Goal: Information Seeking & Learning: Learn about a topic

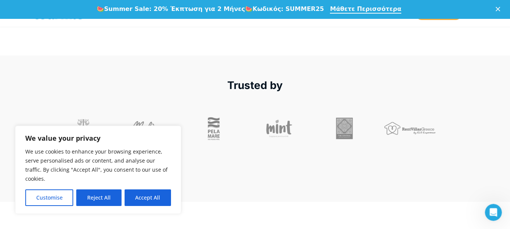
click at [500, 8] on icon "Κλείσιμο" at bounding box center [497, 9] width 5 height 5
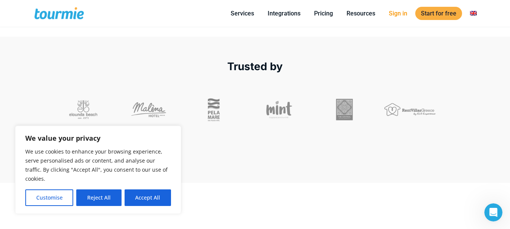
click at [402, 15] on link "Sign in" at bounding box center [398, 13] width 30 height 9
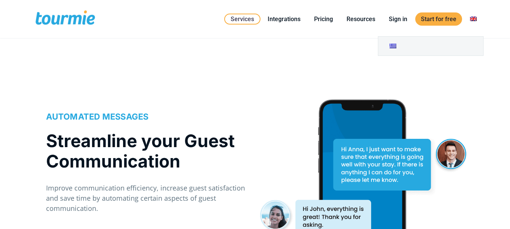
click at [473, 19] on link at bounding box center [473, 18] width 18 height 9
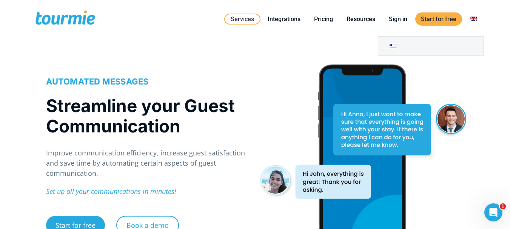
click at [473, 18] on link at bounding box center [473, 18] width 18 height 9
click at [473, 20] on link at bounding box center [473, 18] width 18 height 9
click at [471, 48] on link at bounding box center [430, 46] width 105 height 19
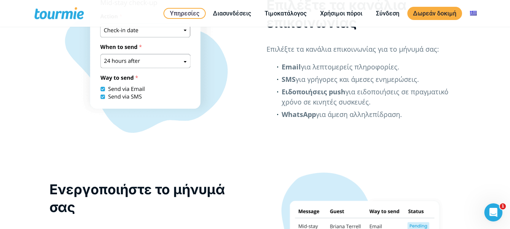
scroll to position [1068, 0]
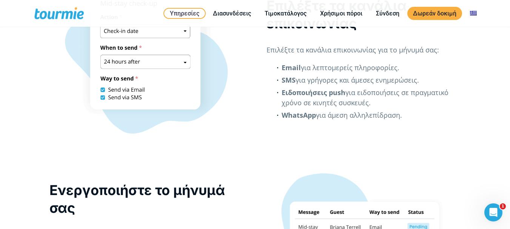
click at [186, 52] on div at bounding box center [146, 59] width 194 height 151
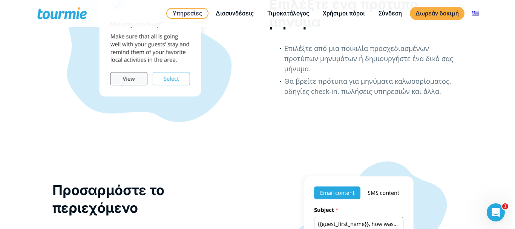
scroll to position [695, 0]
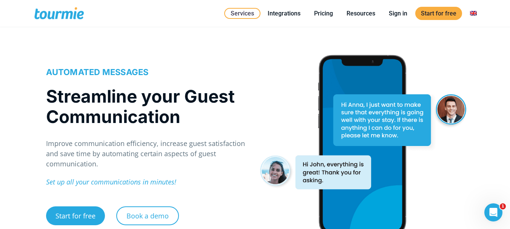
scroll to position [6, 0]
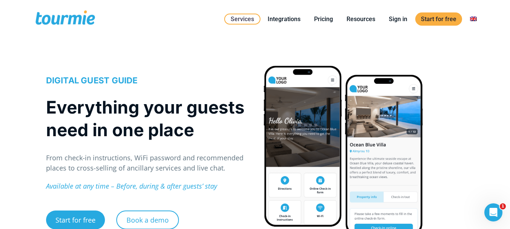
click at [456, 44] on div at bounding box center [363, 158] width 201 height 232
click at [464, 45] on link at bounding box center [430, 46] width 105 height 19
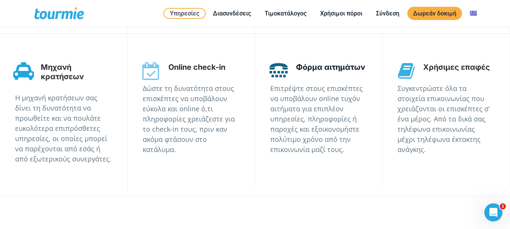
scroll to position [1634, 0]
